Goal: Task Accomplishment & Management: Manage account settings

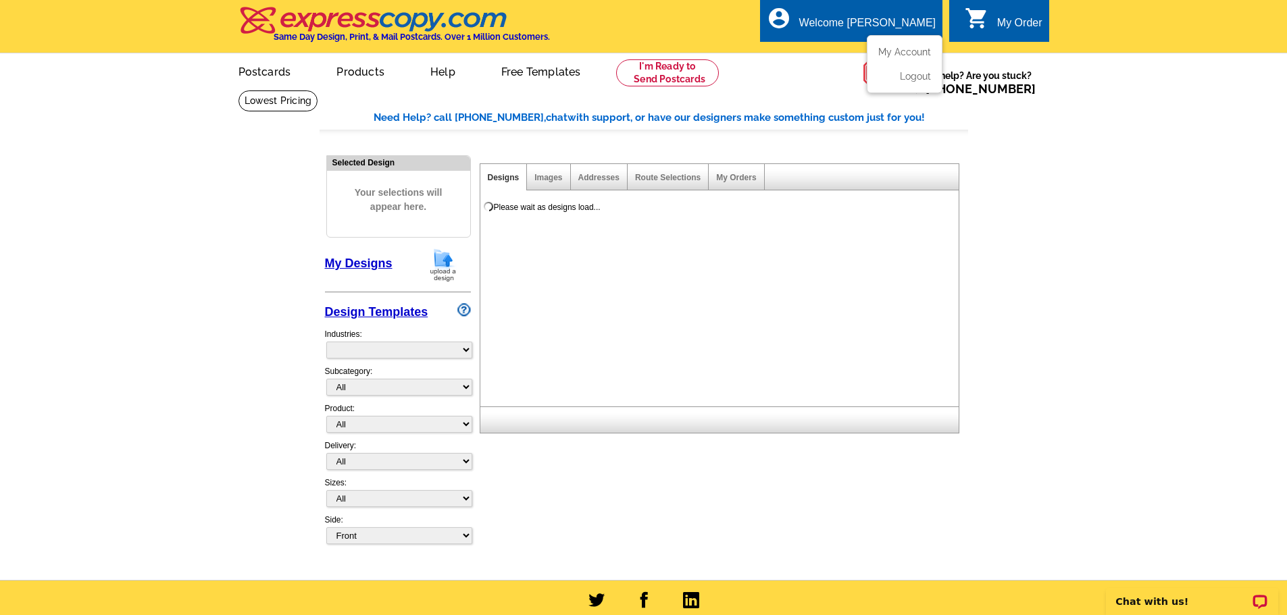
select select "785"
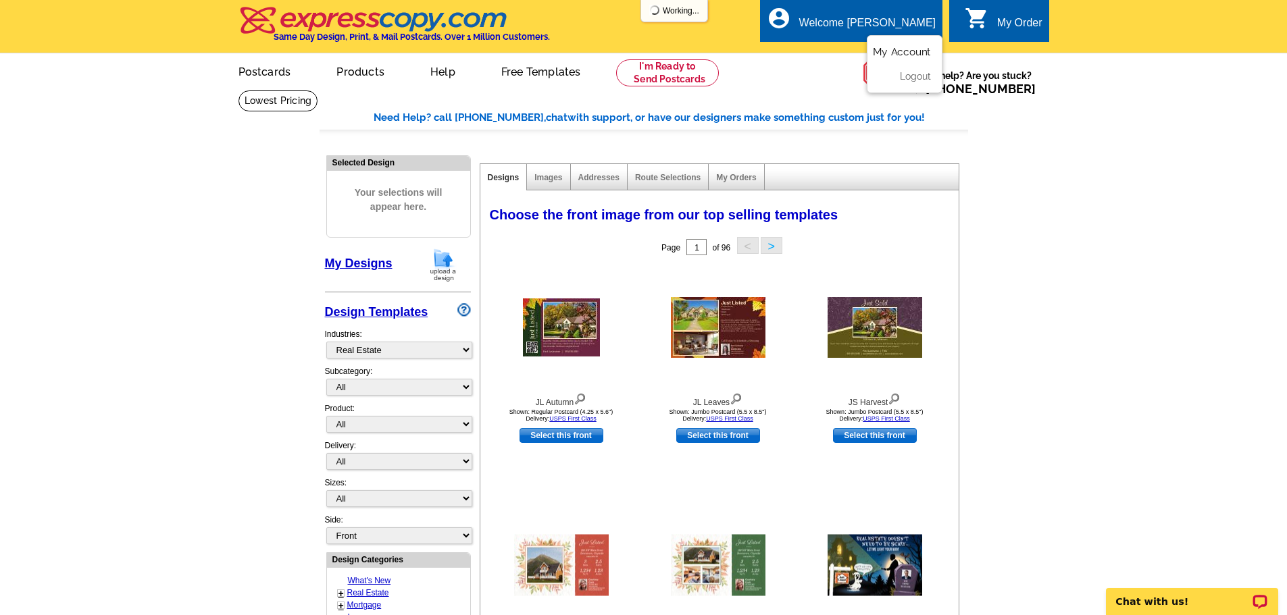
click at [898, 51] on link "My Account" at bounding box center [902, 52] width 58 height 12
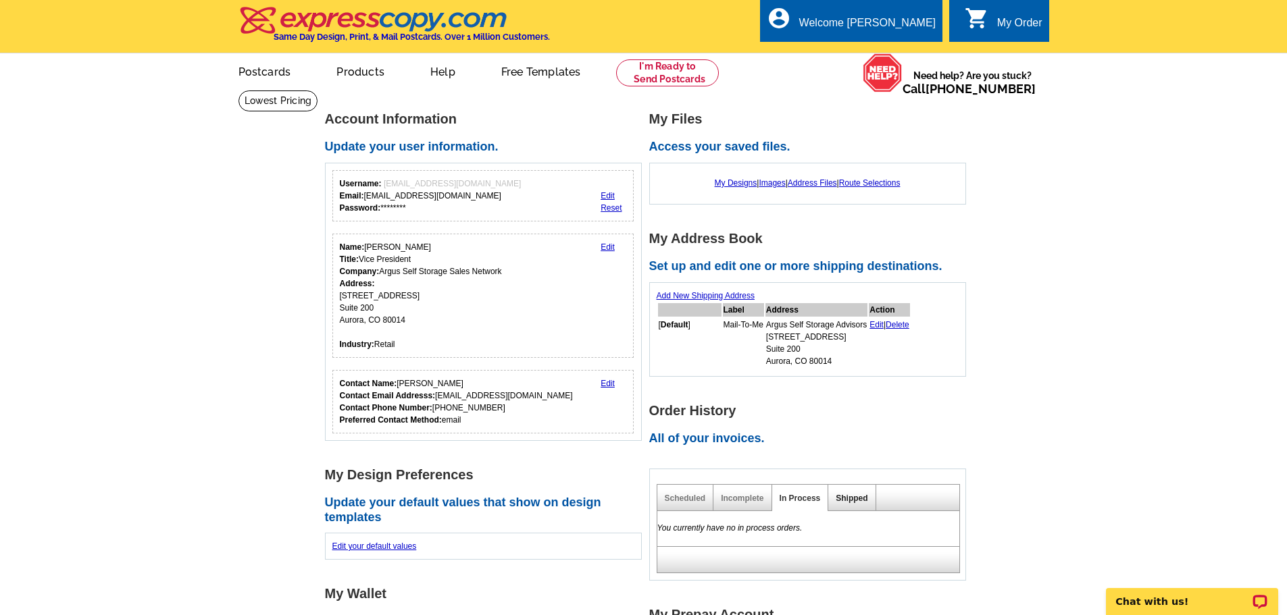
click at [850, 501] on link "Shipped" at bounding box center [851, 498] width 32 height 9
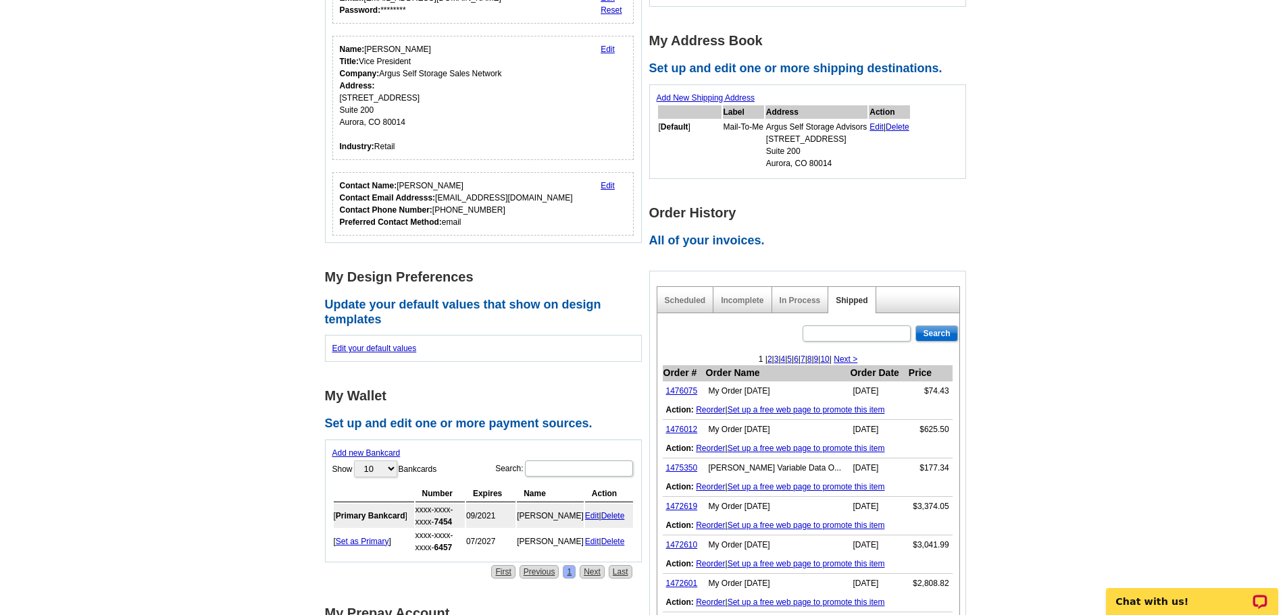
scroll to position [203, 0]
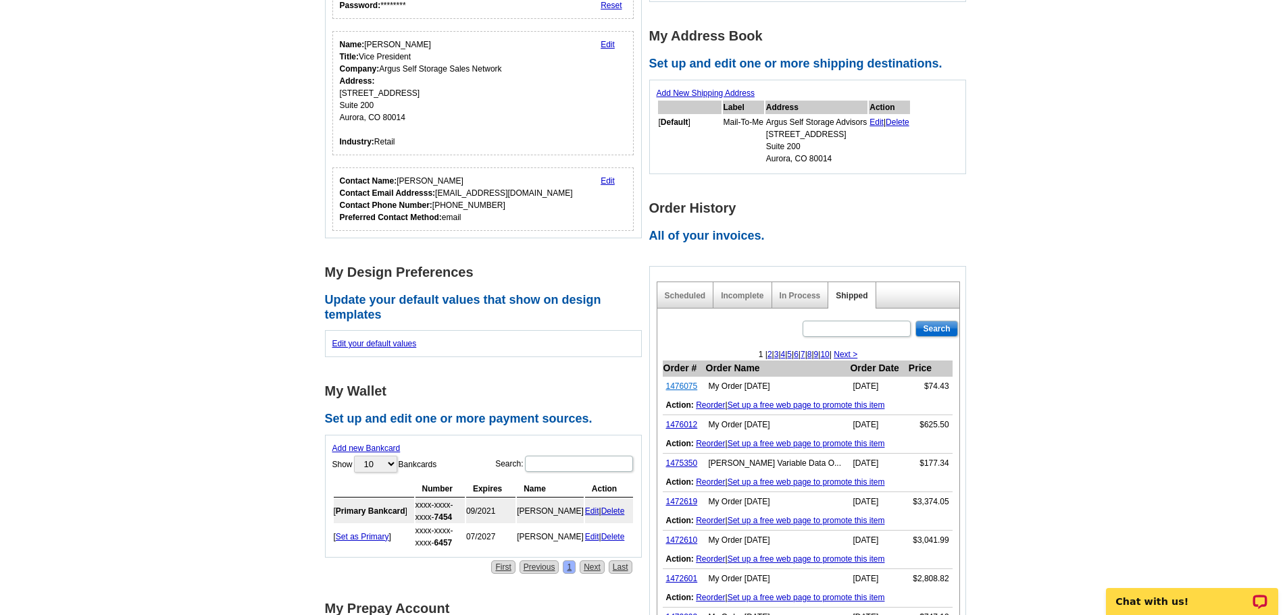
click at [685, 388] on link "1476075" at bounding box center [682, 386] width 32 height 9
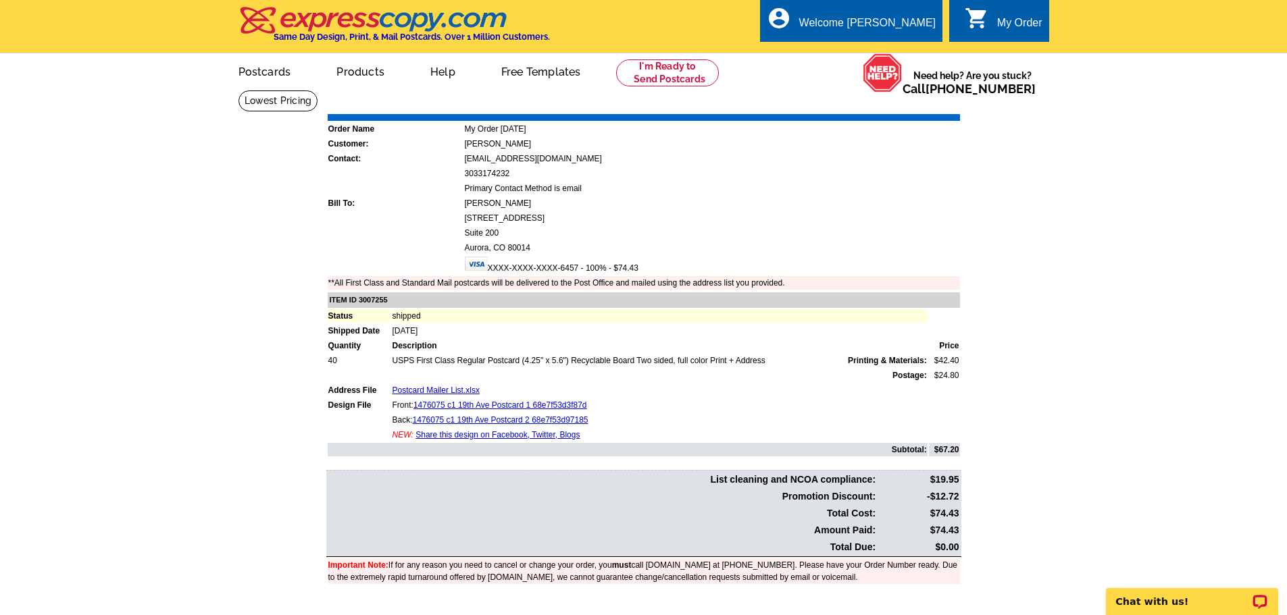
click at [848, 103] on link "Download Invoice" at bounding box center [840, 104] width 96 height 11
